Goal: Task Accomplishment & Management: Complete application form

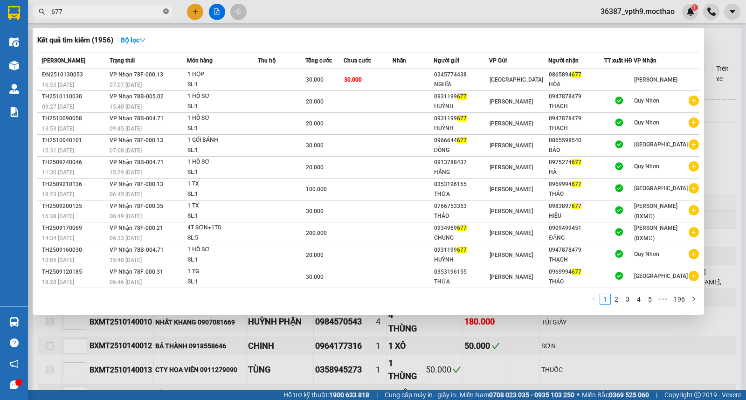
click at [165, 11] on icon "close-circle" at bounding box center [166, 11] width 6 height 6
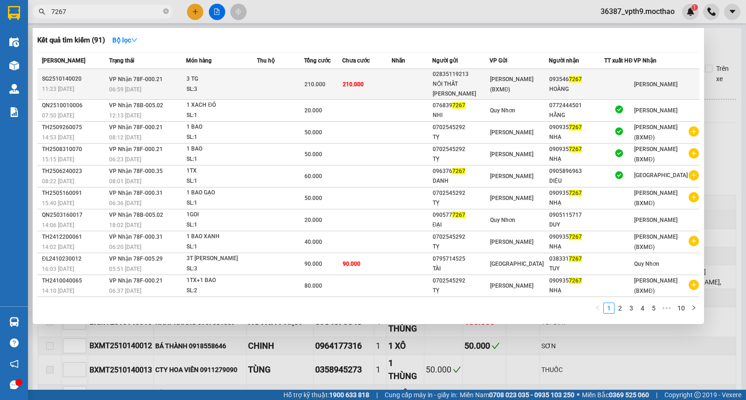
type input "7267"
click at [233, 95] on td "3 TG SL: 3" at bounding box center [221, 84] width 71 height 31
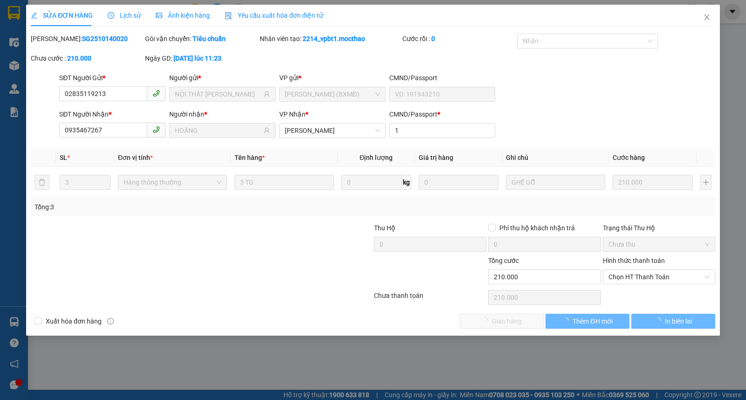
type input "02835119213"
type input "NỘI THẤT [PERSON_NAME]"
type input "0935467267"
type input "HOÀNG"
type input "1"
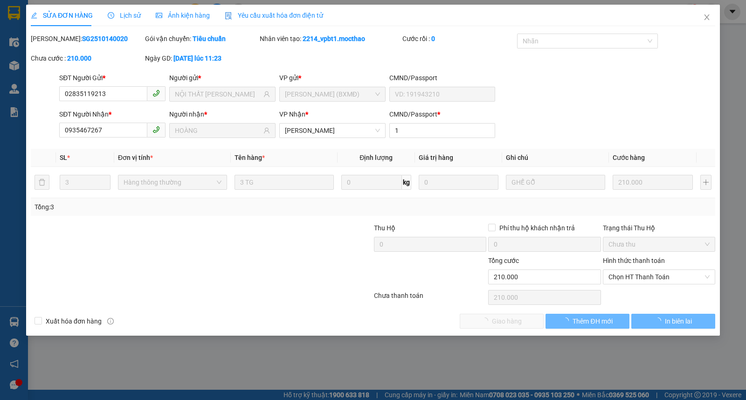
type input "0"
type input "210.000"
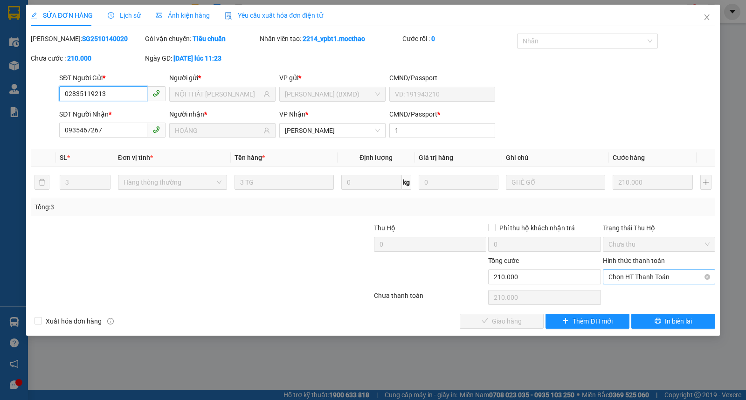
click at [678, 272] on span "Chọn HT Thanh Toán" at bounding box center [658, 277] width 101 height 14
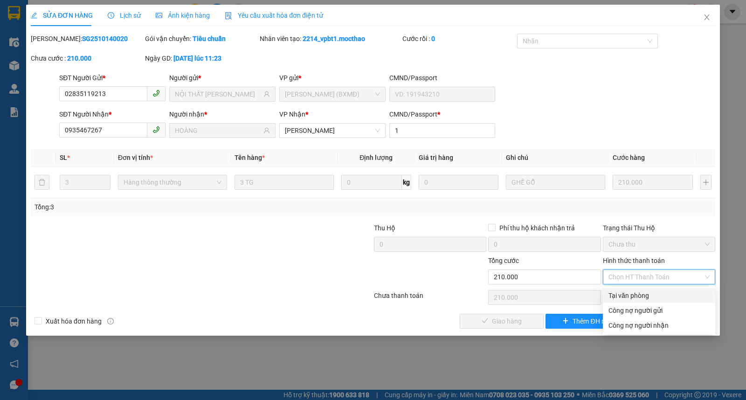
click at [616, 292] on div "Tại văn phòng" at bounding box center [658, 295] width 101 height 10
type input "0"
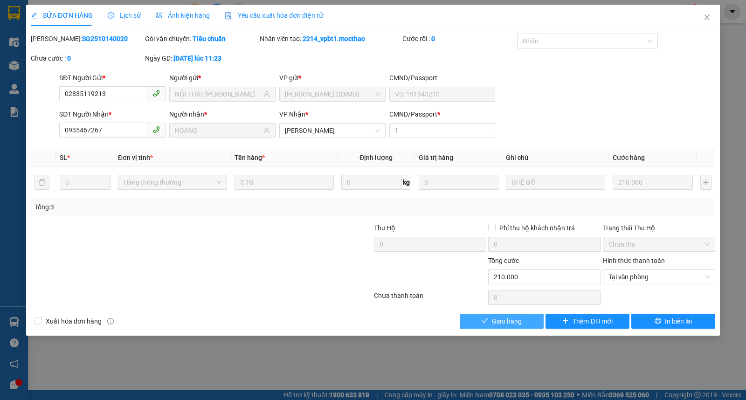
drag, startPoint x: 519, startPoint y: 324, endPoint x: 598, endPoint y: 88, distance: 249.6
click at [519, 324] on span "Giao hàng" at bounding box center [507, 321] width 30 height 10
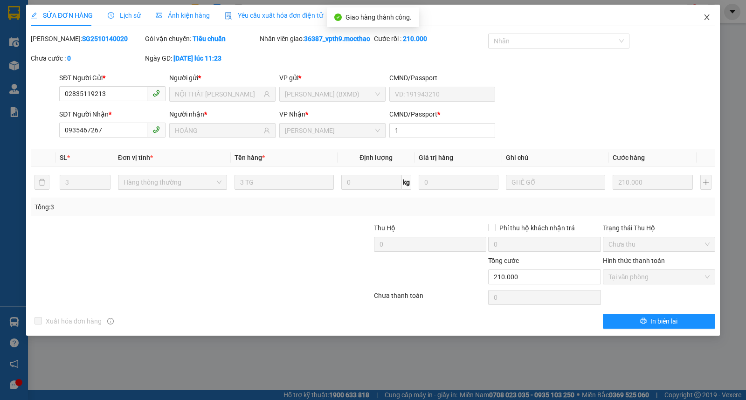
click at [703, 19] on icon "close" at bounding box center [706, 17] width 7 height 7
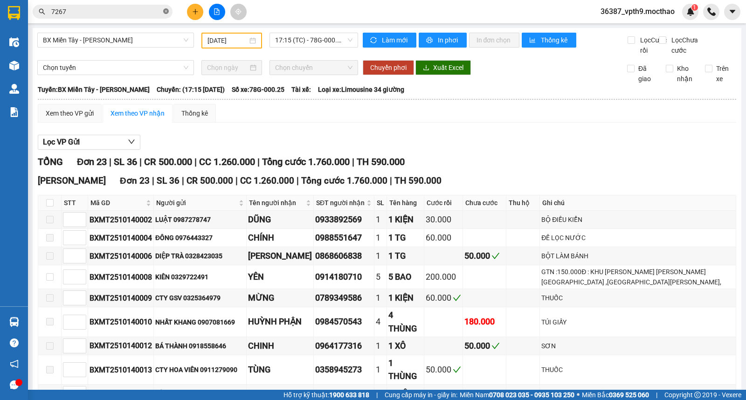
click at [165, 12] on icon "close-circle" at bounding box center [166, 11] width 6 height 6
click at [128, 16] on input "text" at bounding box center [106, 12] width 110 height 10
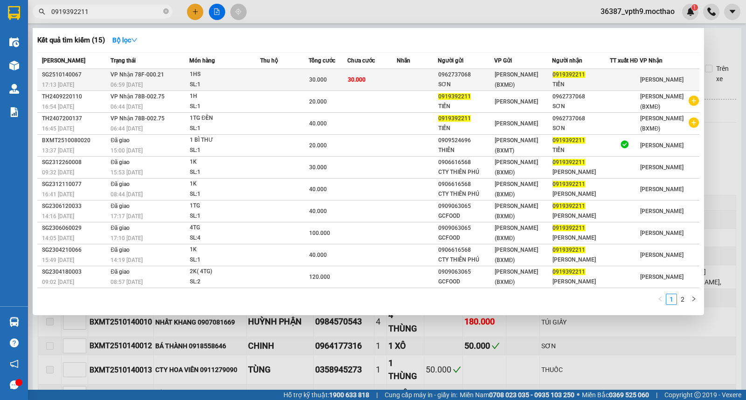
type input "0919392211"
click at [152, 84] on div "06:59 [DATE]" at bounding box center [149, 85] width 78 height 10
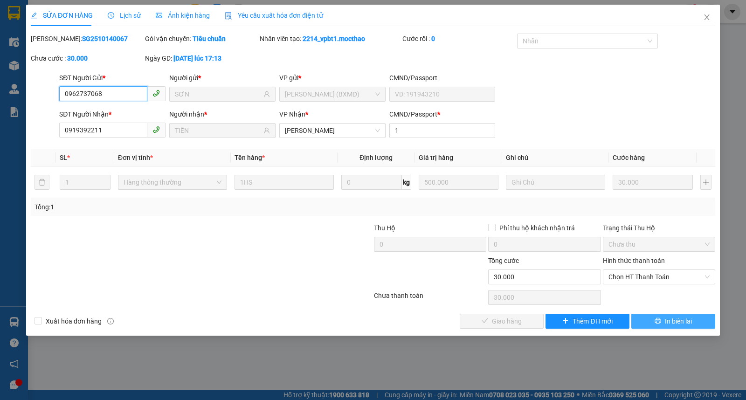
type input "0962737068"
type input "SƠN"
type input "0919392211"
type input "TIẾN"
type input "1"
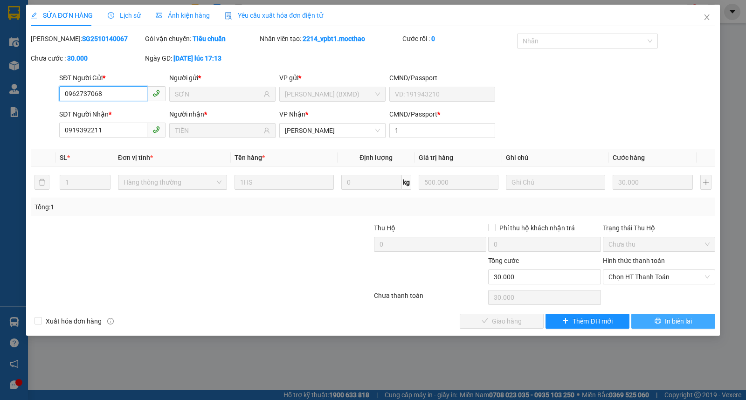
type input "0"
type input "30.000"
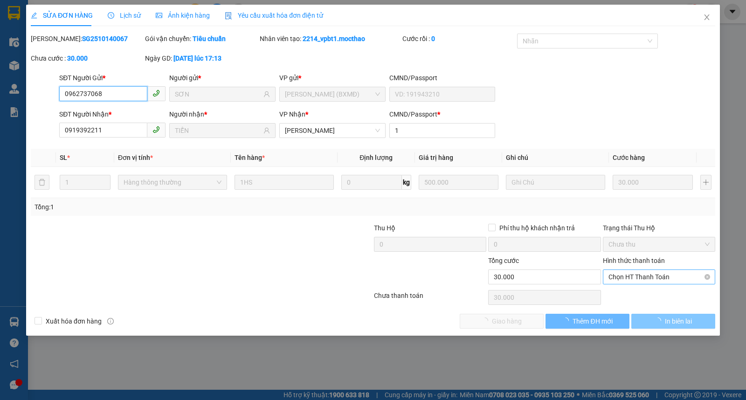
click at [652, 280] on span "Chọn HT Thanh Toán" at bounding box center [658, 277] width 101 height 14
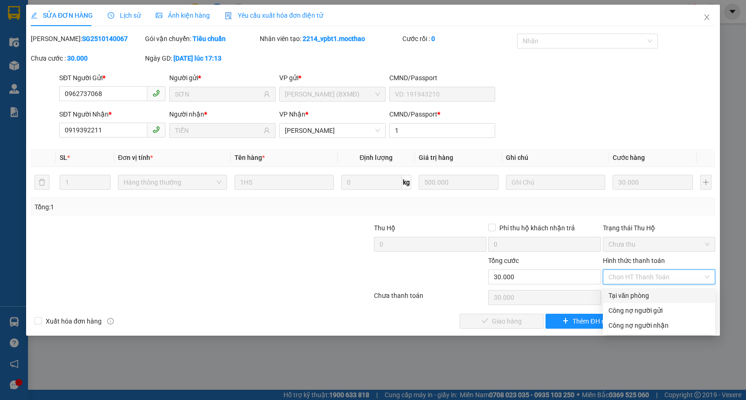
click at [622, 292] on div "Tại văn phòng" at bounding box center [658, 295] width 101 height 10
type input "0"
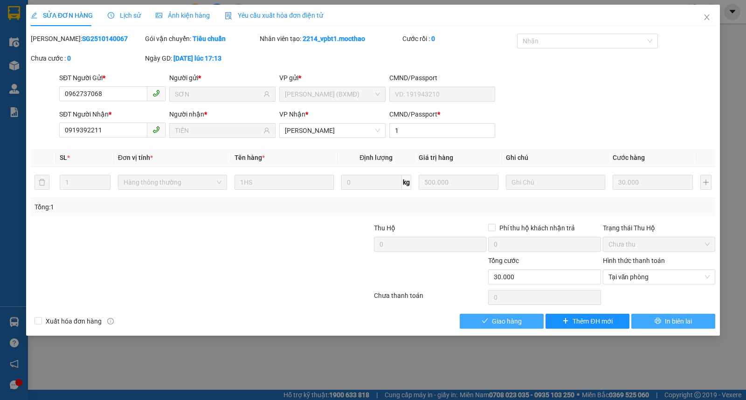
click at [515, 315] on button "Giao hàng" at bounding box center [501, 321] width 84 height 15
